Goal: Task Accomplishment & Management: Manage account settings

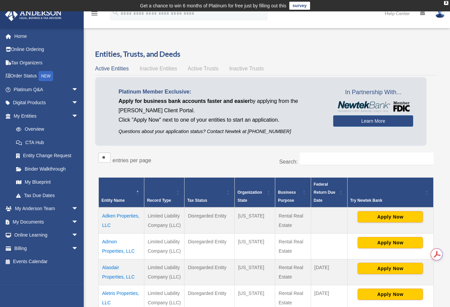
click at [0, 141] on li "My Entities arrow_drop_down Overview CTA Hub Entity Change Request Binder Walkt…" at bounding box center [44, 155] width 88 height 93
click at [442, 16] on img at bounding box center [440, 13] width 10 height 10
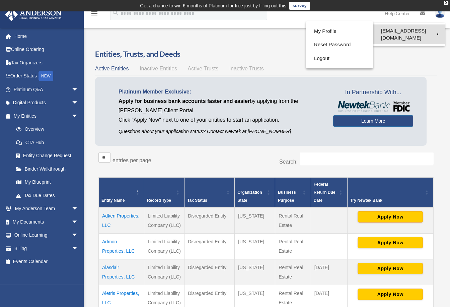
click at [436, 31] on link "[EMAIL_ADDRESS][DOMAIN_NAME]" at bounding box center [409, 34] width 72 height 20
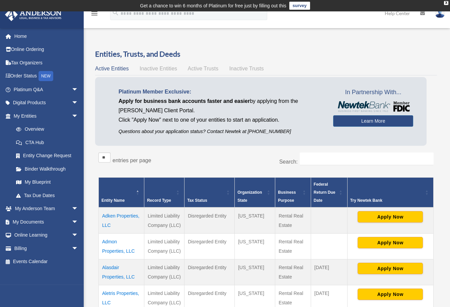
click at [437, 15] on img at bounding box center [440, 13] width 10 height 10
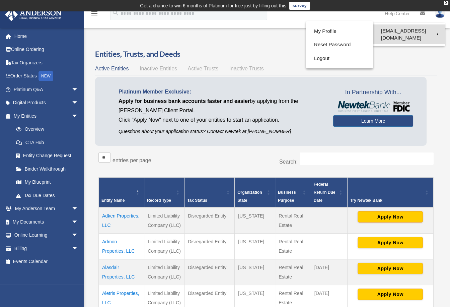
click at [422, 31] on link "[EMAIL_ADDRESS][DOMAIN_NAME]" at bounding box center [409, 34] width 72 height 20
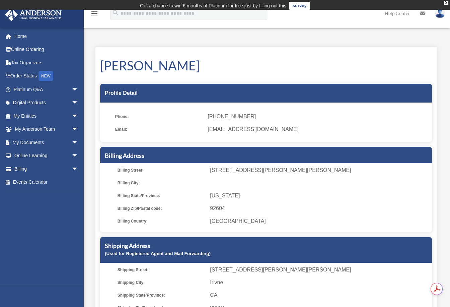
click at [441, 13] on img at bounding box center [440, 13] width 10 height 10
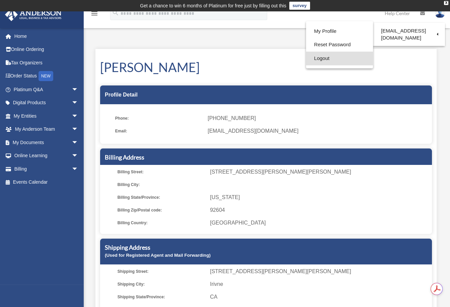
click at [314, 58] on link "Logout" at bounding box center [339, 59] width 67 height 14
